Goal: Task Accomplishment & Management: Complete application form

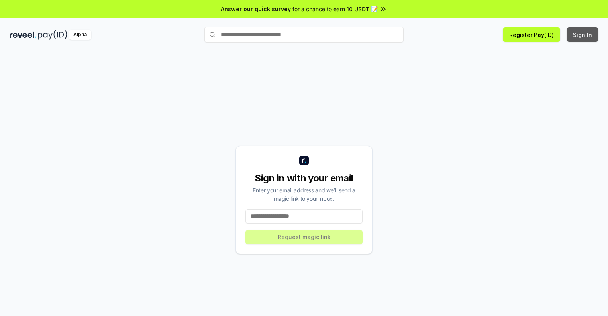
click at [583, 35] on button "Sign In" at bounding box center [583, 35] width 32 height 14
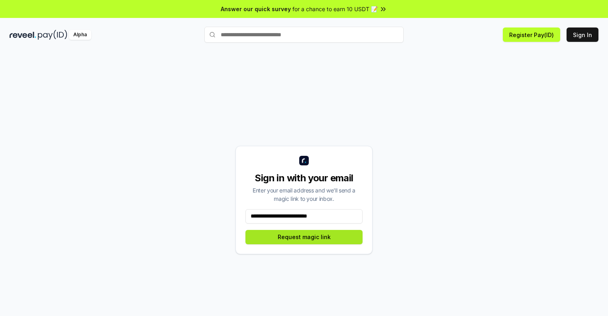
type input "**********"
click at [304, 237] on button "Request magic link" at bounding box center [304, 237] width 117 height 14
